Goal: Task Accomplishment & Management: Manage account settings

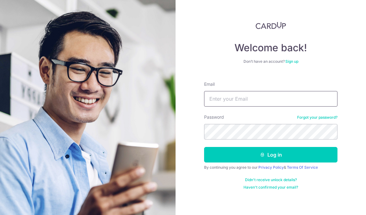
click at [247, 102] on input "Email" at bounding box center [270, 99] width 133 height 16
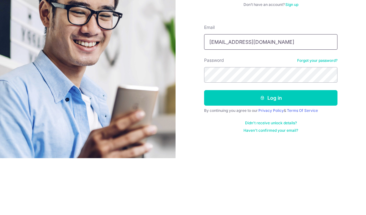
type input "[EMAIL_ADDRESS][DOMAIN_NAME]"
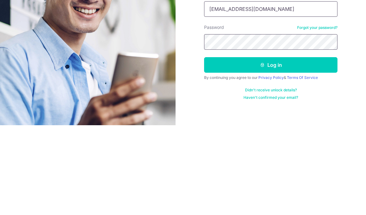
scroll to position [22, 0]
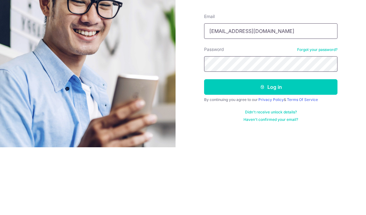
click at [271, 147] on button "Log in" at bounding box center [270, 155] width 133 height 16
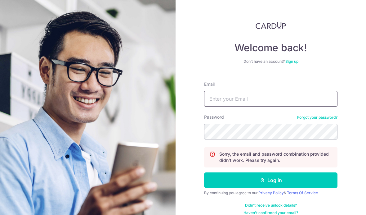
click at [238, 102] on input "Email" at bounding box center [270, 99] width 133 height 16
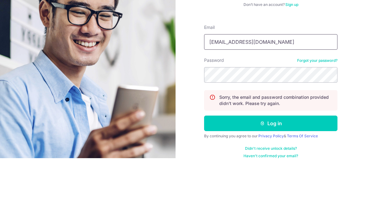
type input "[EMAIL_ADDRESS][DOMAIN_NAME]"
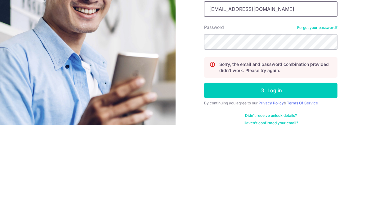
scroll to position [22, 0]
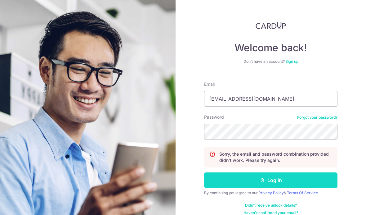
click at [274, 172] on button "Log in" at bounding box center [270, 180] width 133 height 16
